Goal: Find contact information: Find contact information

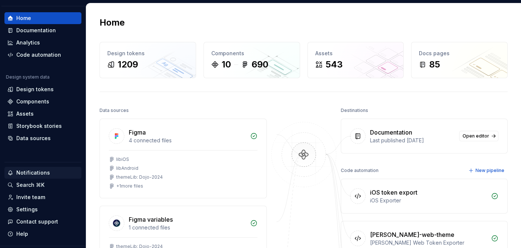
scroll to position [33, 0]
click at [31, 196] on div "Invite team" at bounding box center [30, 196] width 29 height 7
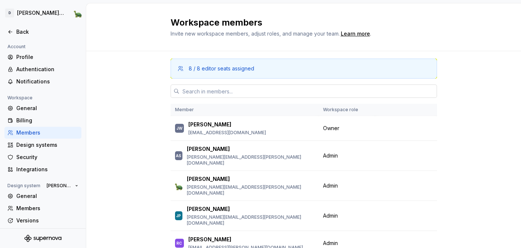
click at [235, 91] on input "text" at bounding box center [309, 90] width 258 height 13
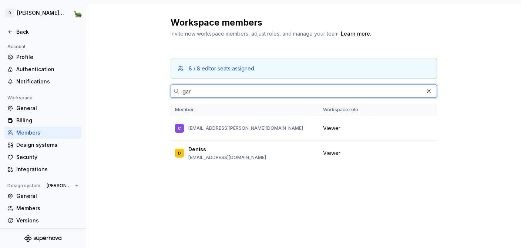
type input "gar"
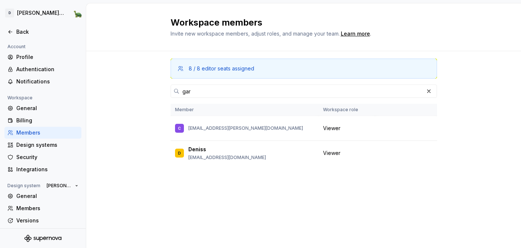
click at [123, 153] on div "8 / 8 editor seats assigned gar Member Workspace role [PERSON_NAME] [PERSON_NAM…" at bounding box center [303, 122] width 435 height 142
click at [37, 212] on div "Members" at bounding box center [42, 208] width 77 height 12
click at [31, 206] on div "Members" at bounding box center [47, 207] width 62 height 7
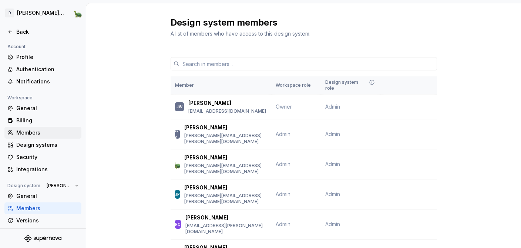
click at [47, 133] on div "Members" at bounding box center [47, 132] width 62 height 7
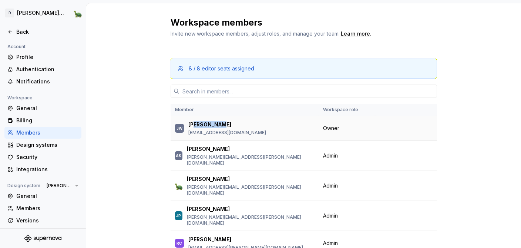
drag, startPoint x: 229, startPoint y: 124, endPoint x: 196, endPoint y: 124, distance: 33.7
click at [196, 124] on div "[PERSON_NAME]" at bounding box center [227, 124] width 78 height 7
drag, startPoint x: 241, startPoint y: 131, endPoint x: 187, endPoint y: 125, distance: 54.4
click at [187, 125] on div "[PERSON_NAME] Warris [EMAIL_ADDRESS][DOMAIN_NAME]" at bounding box center [244, 128] width 139 height 16
copy div "[PERSON_NAME] [PERSON_NAME][EMAIL_ADDRESS][DOMAIN_NAME]"
